Goal: Navigation & Orientation: Find specific page/section

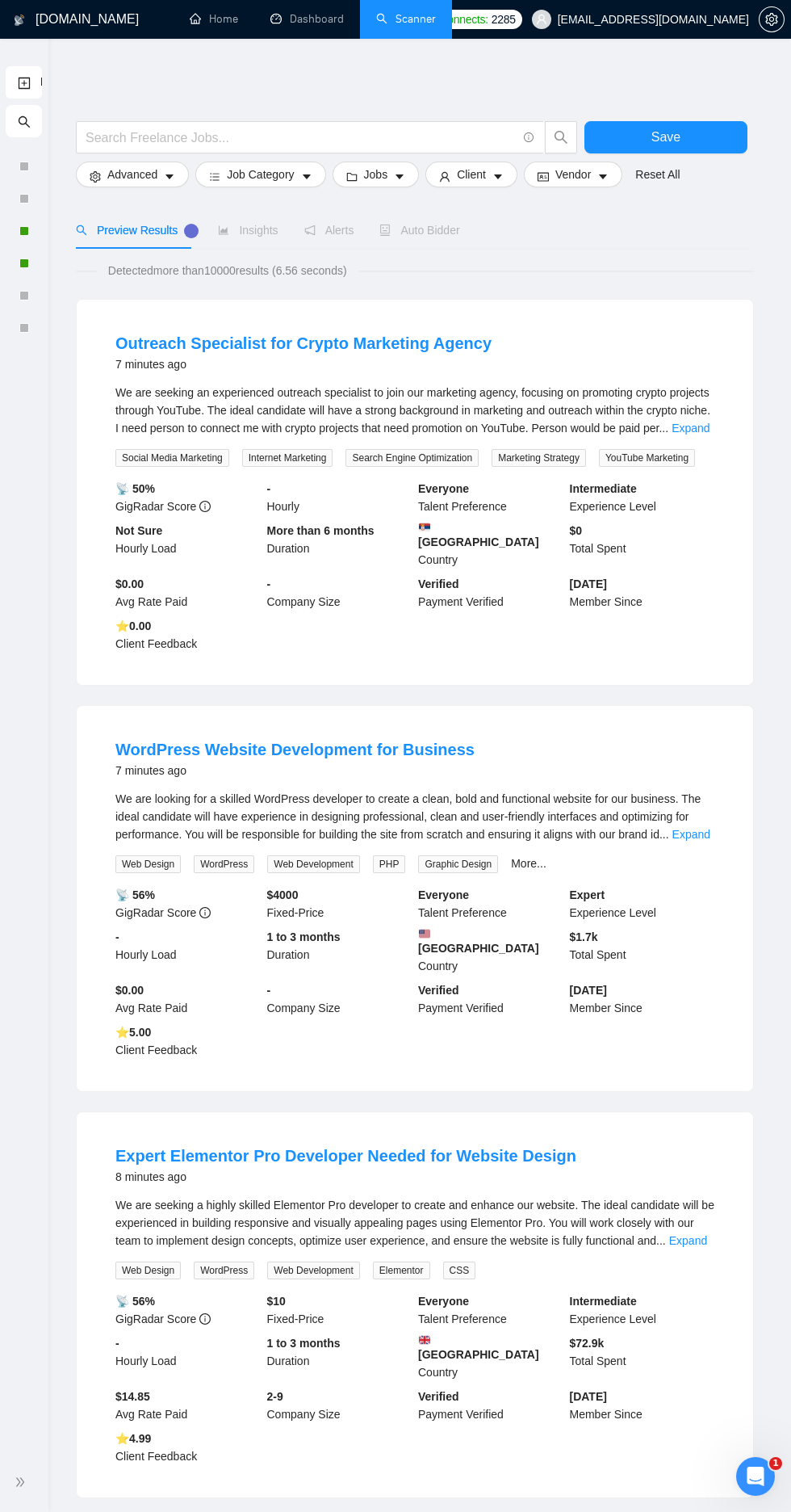
click at [306, 38] on li "Dashboard" at bounding box center [307, 19] width 106 height 38
click at [297, 19] on link "Dashboard" at bounding box center [307, 19] width 73 height 14
